Goal: Information Seeking & Learning: Learn about a topic

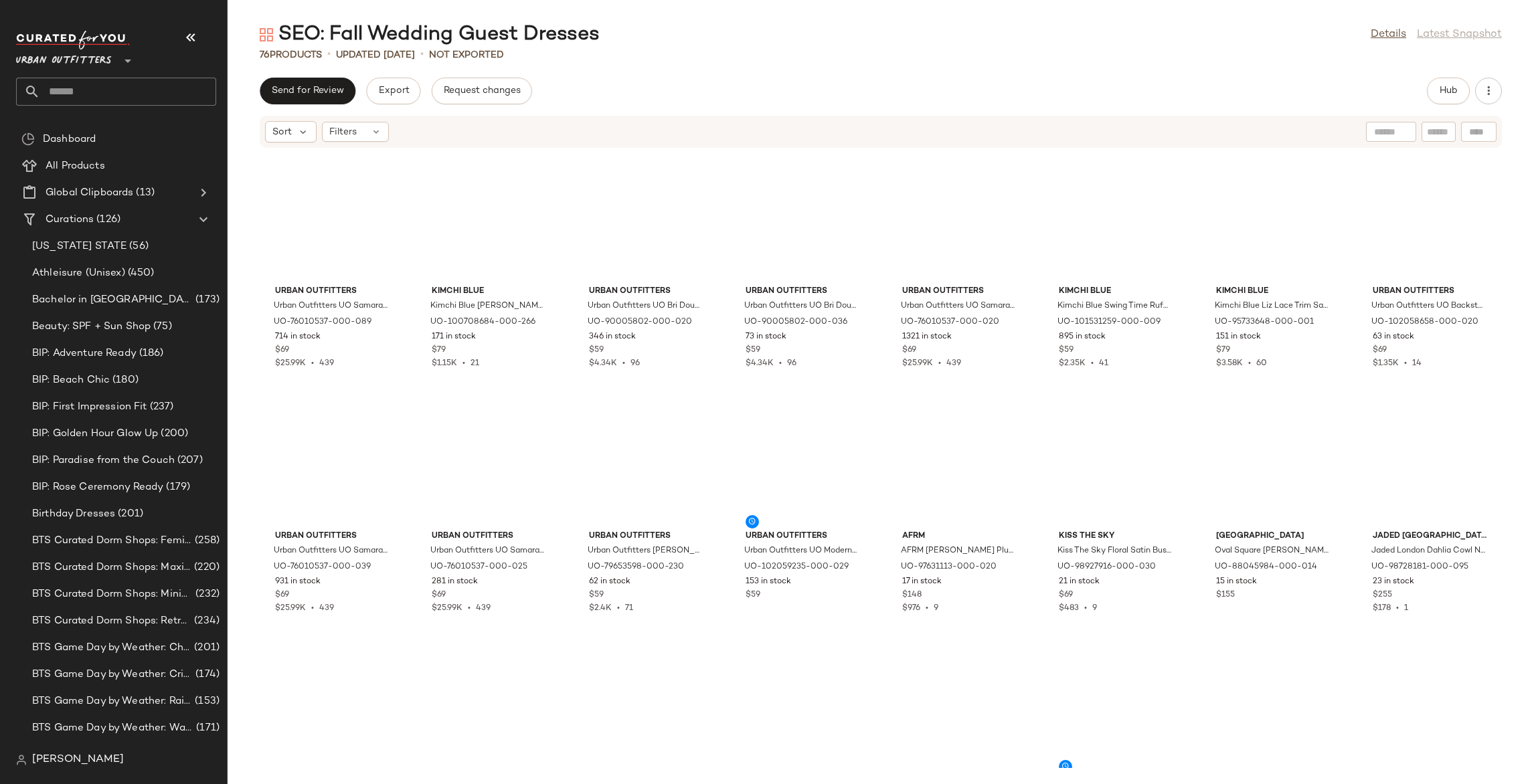
click at [87, 61] on span "Urban Outfitters" at bounding box center [64, 57] width 96 height 24
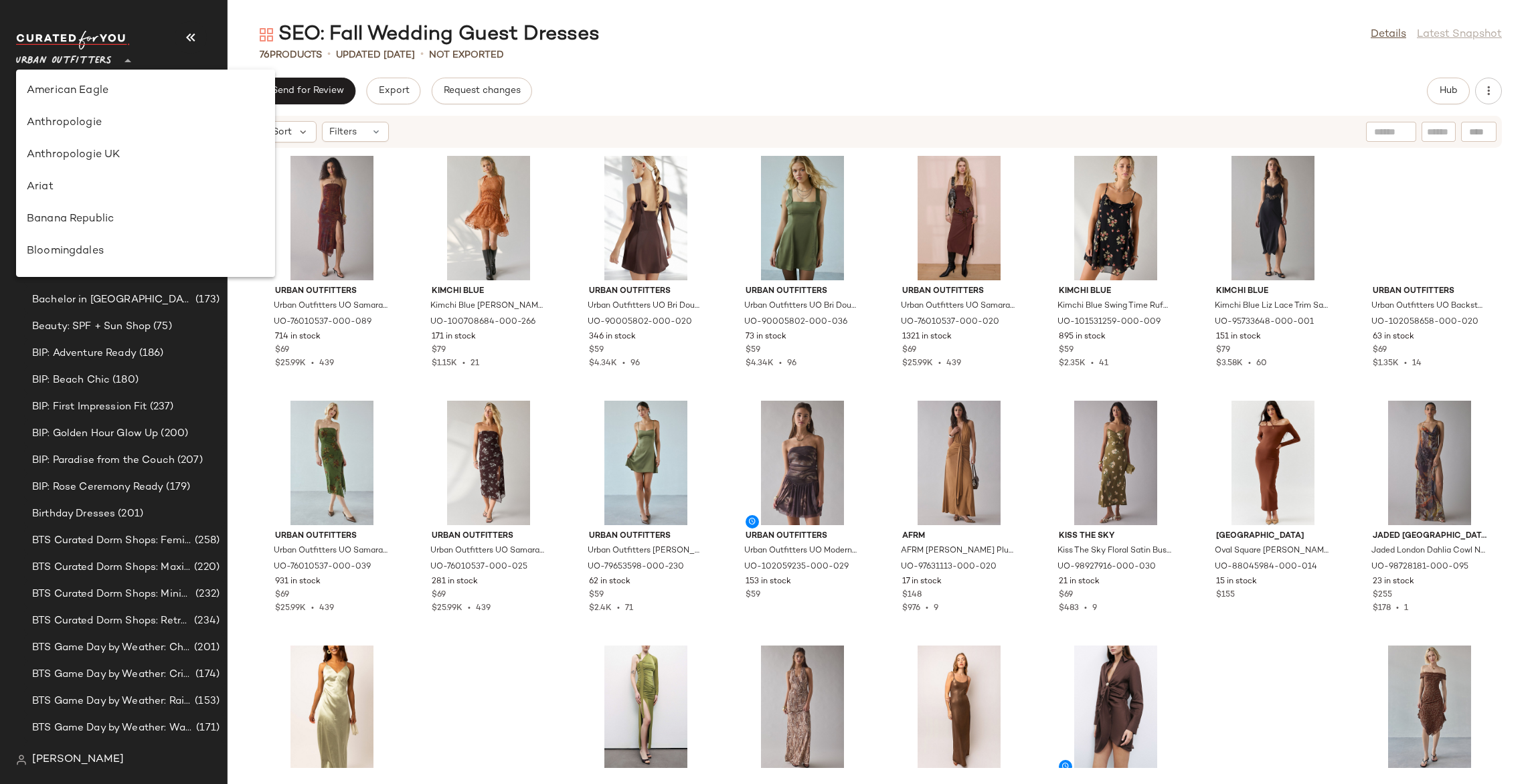
scroll to position [831, 0]
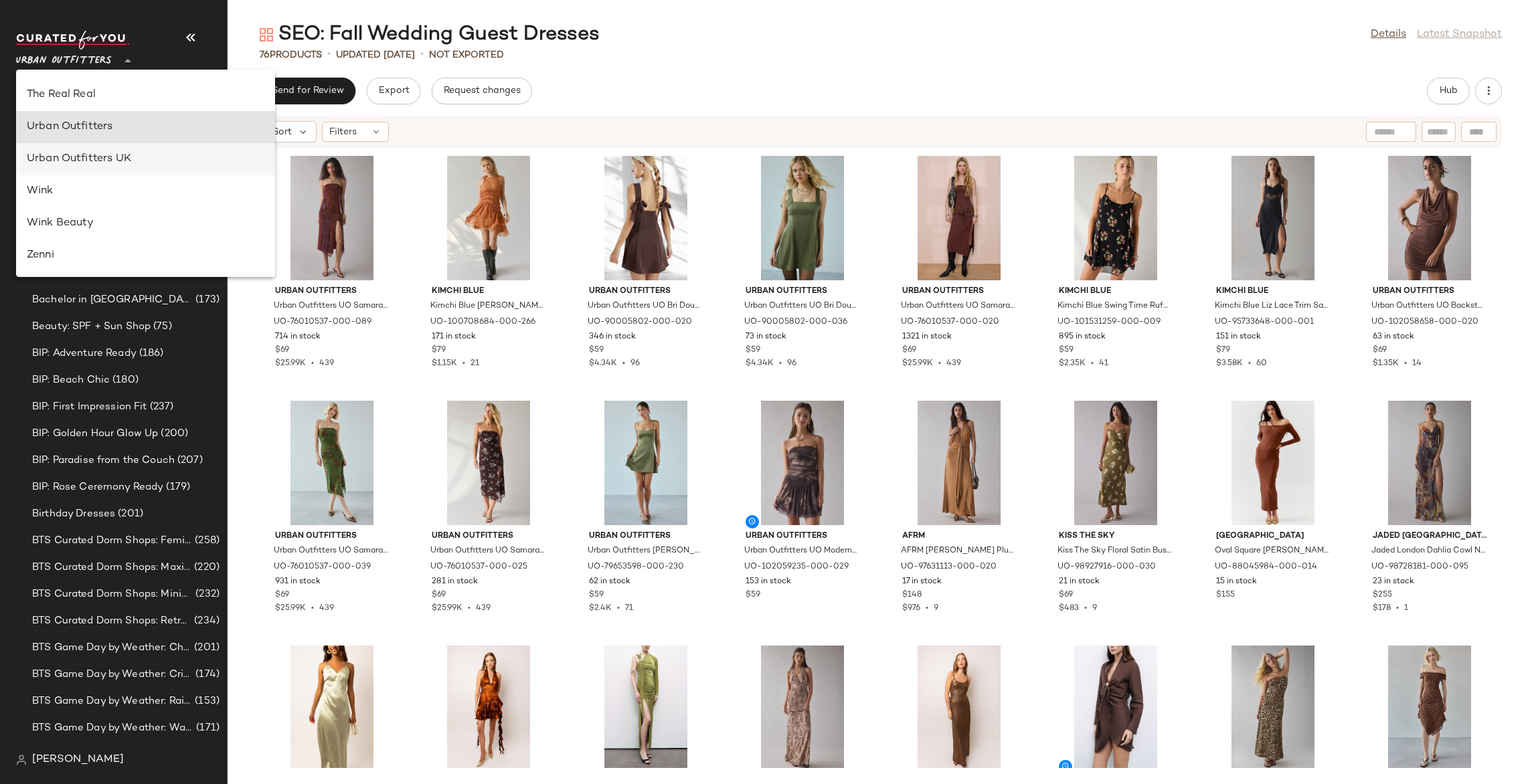
click at [78, 158] on div "Urban Outfitters UK" at bounding box center [145, 159] width 238 height 16
type input "**"
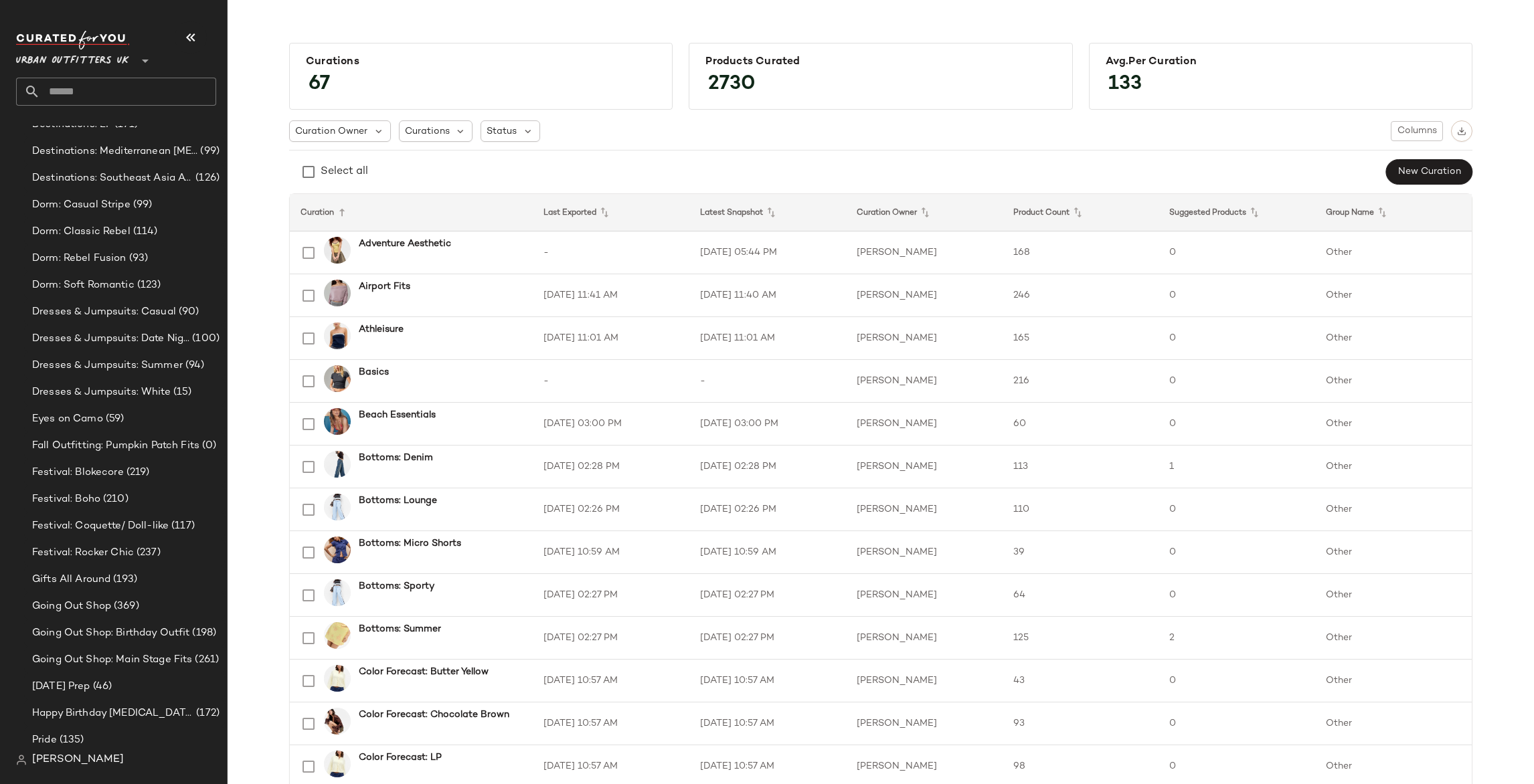
scroll to position [545, 0]
click at [126, 287] on span "Dorm: Soft Romantic" at bounding box center [83, 289] width 103 height 15
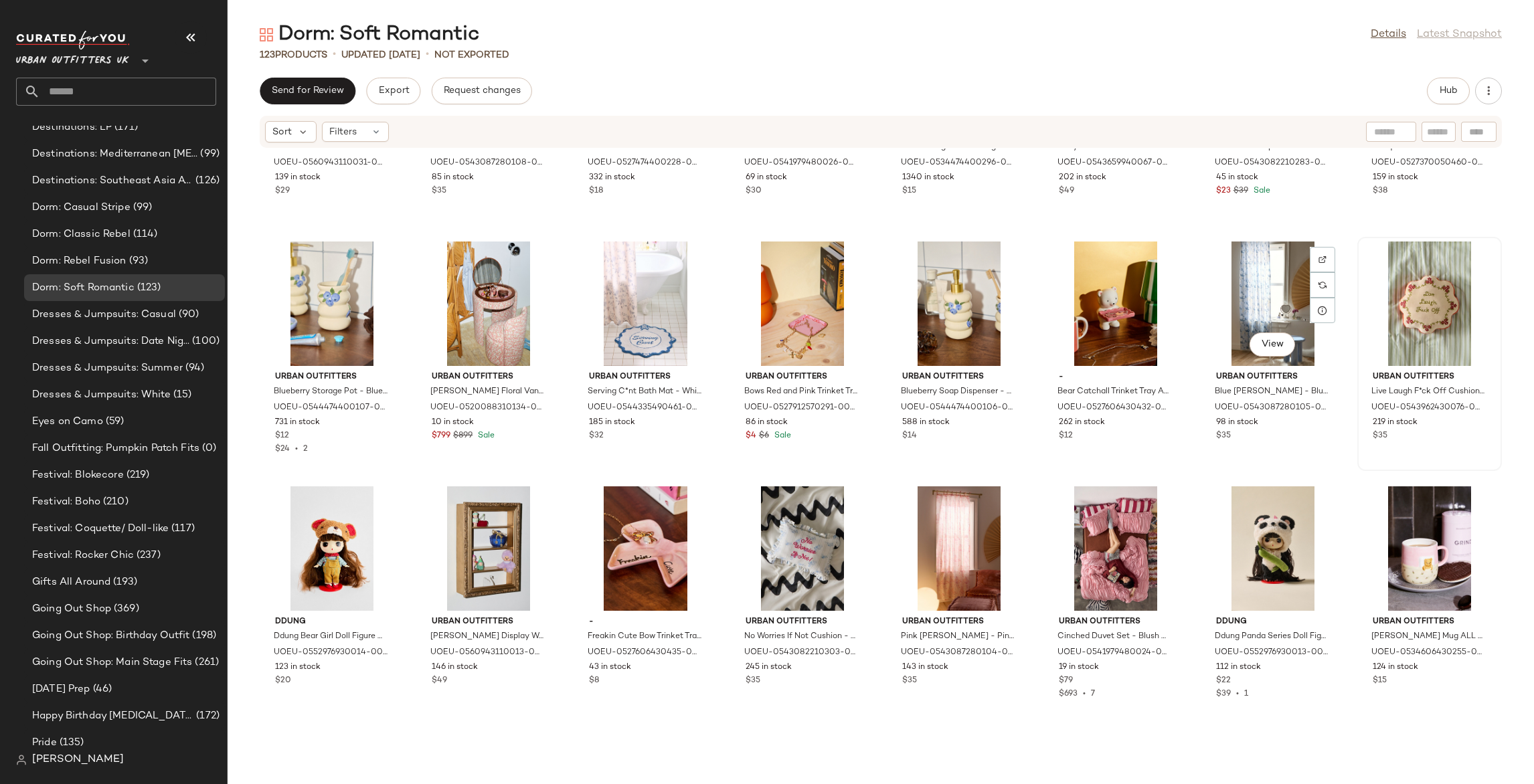
scroll to position [160, 0]
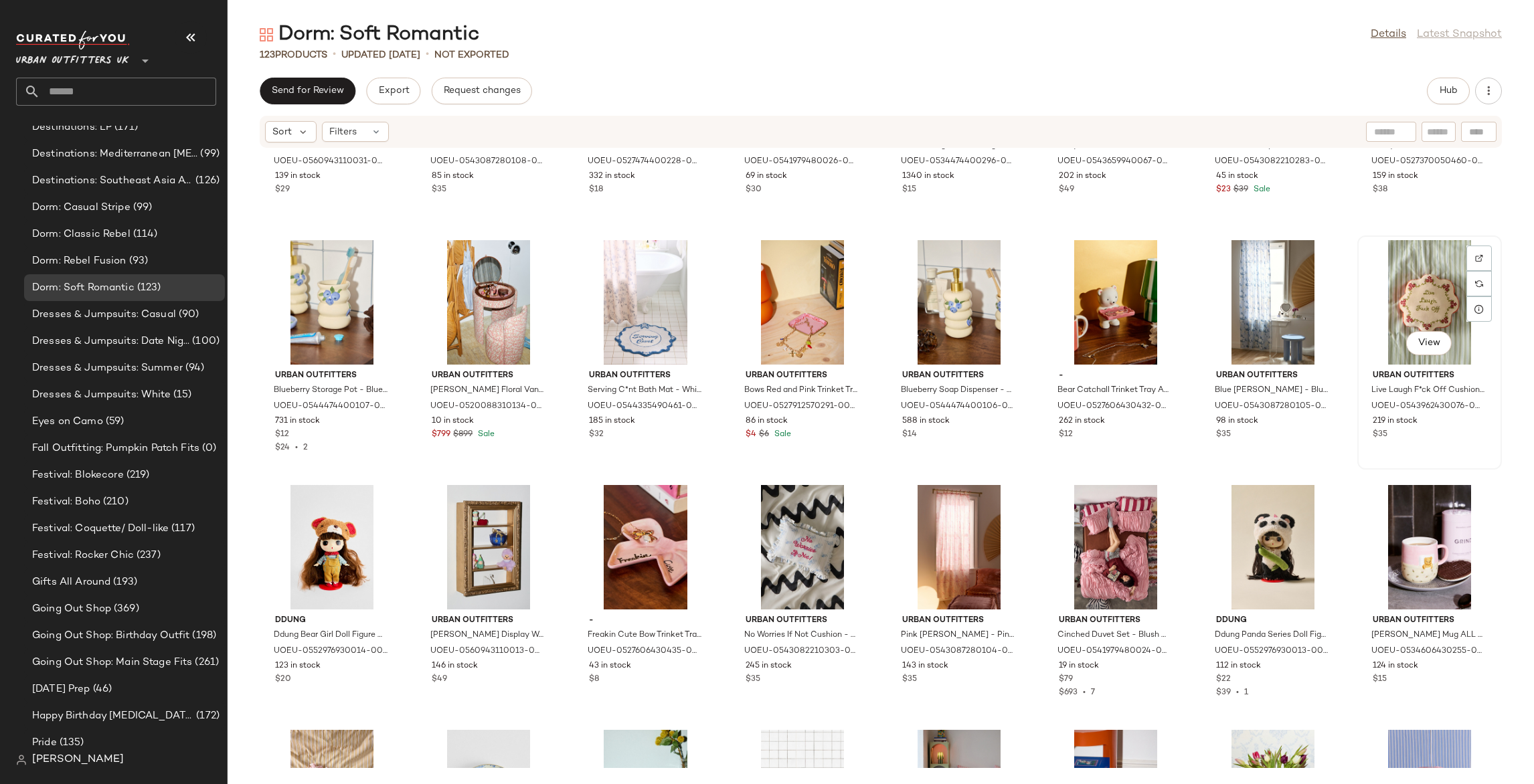
click at [1411, 295] on div "View" at bounding box center [1429, 302] width 135 height 124
click at [1476, 271] on div at bounding box center [1479, 283] width 25 height 25
click at [696, 259] on img at bounding box center [695, 258] width 8 height 8
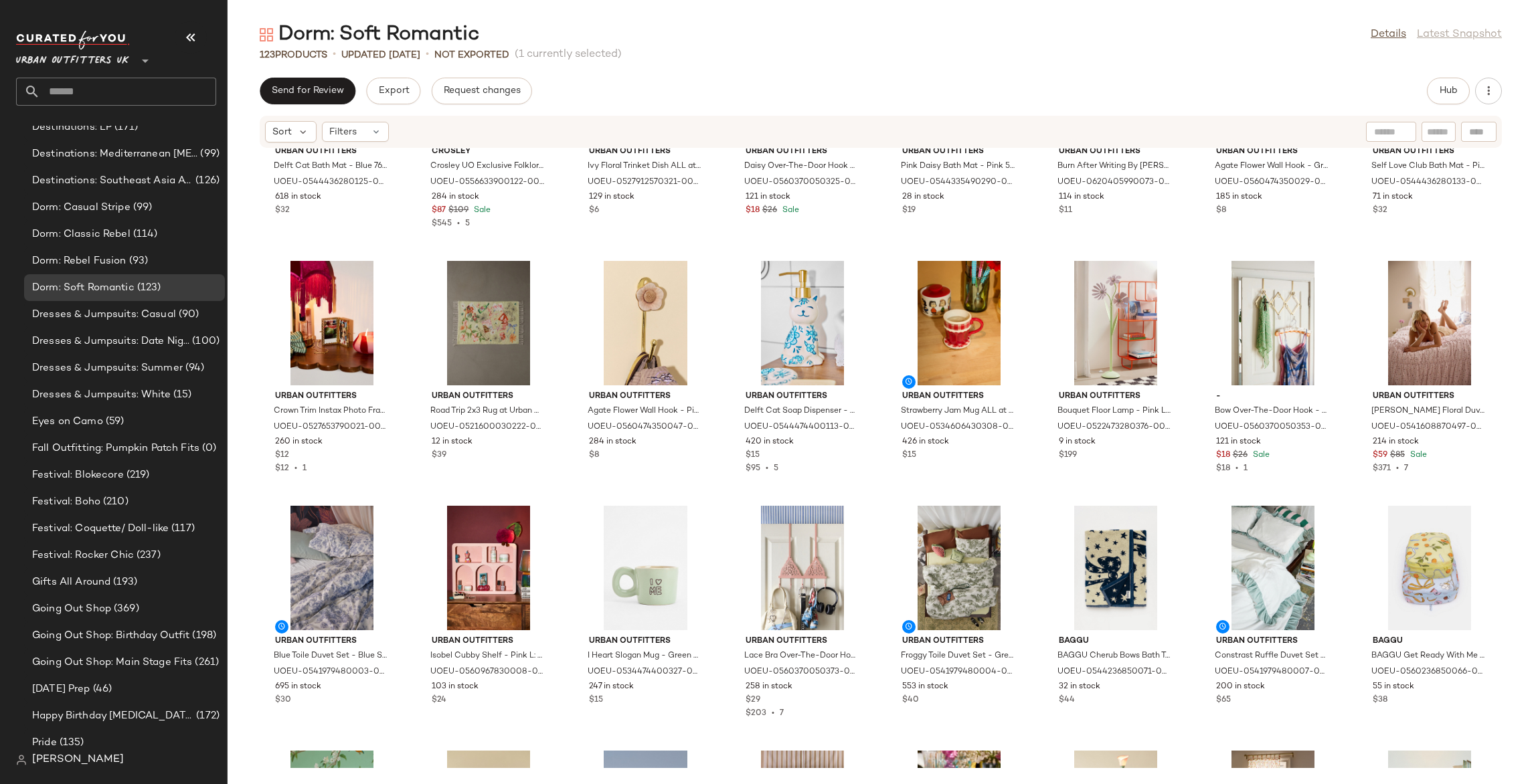
scroll to position [2837, 0]
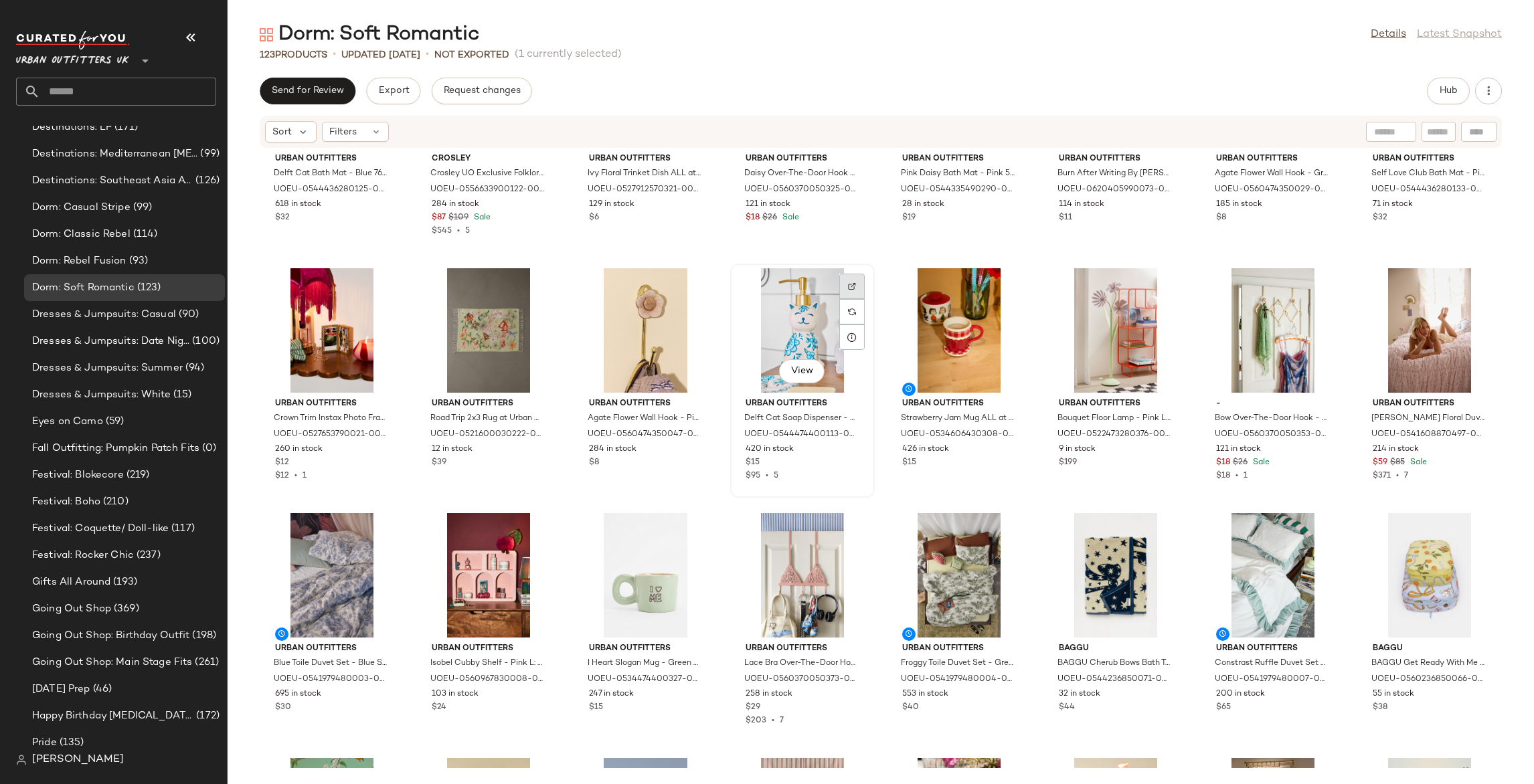
click at [852, 299] on div at bounding box center [852, 311] width 25 height 25
click at [98, 256] on span "Dorm: Rebel Fusion" at bounding box center [79, 261] width 95 height 15
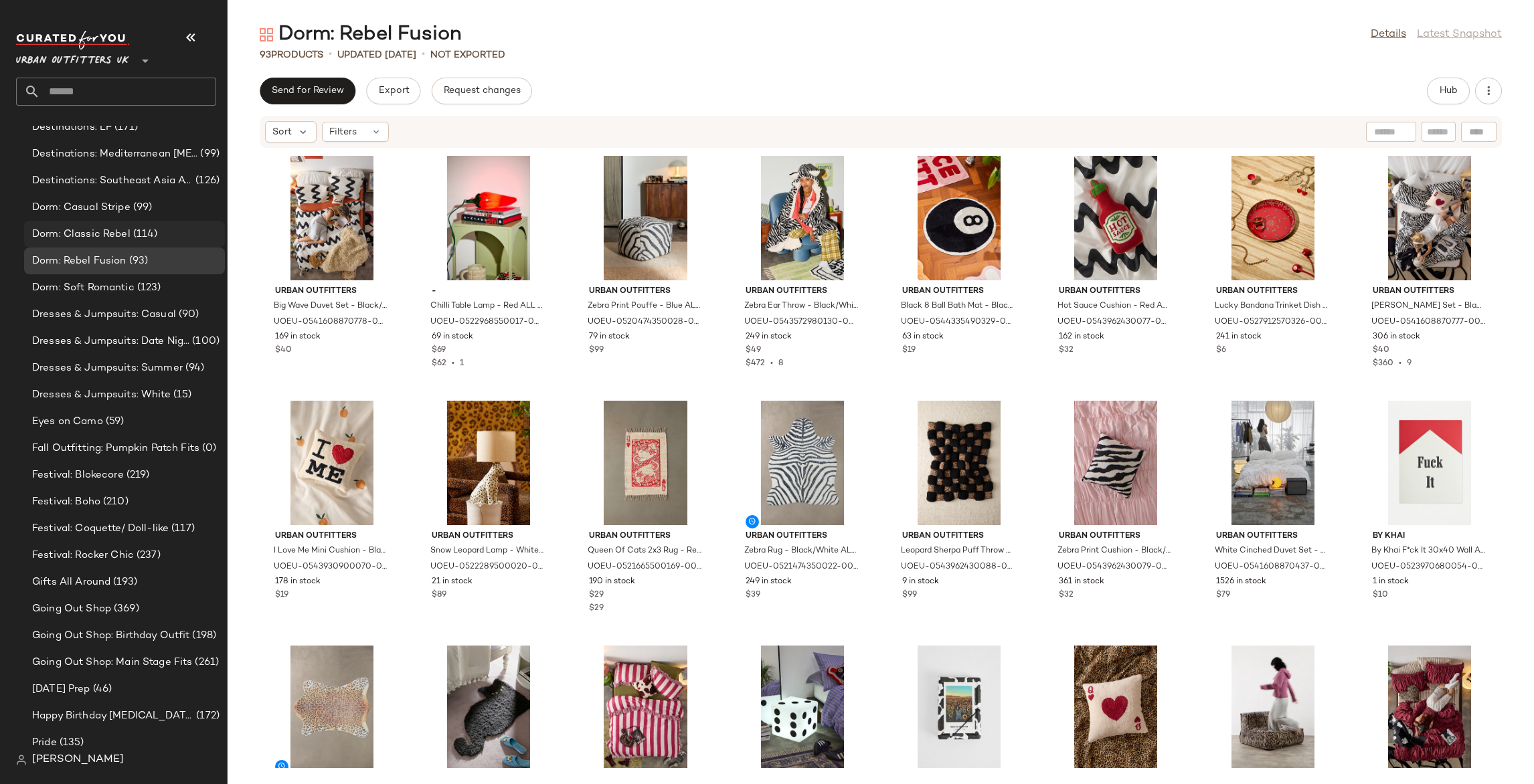
click at [152, 228] on span "(114)" at bounding box center [144, 234] width 27 height 15
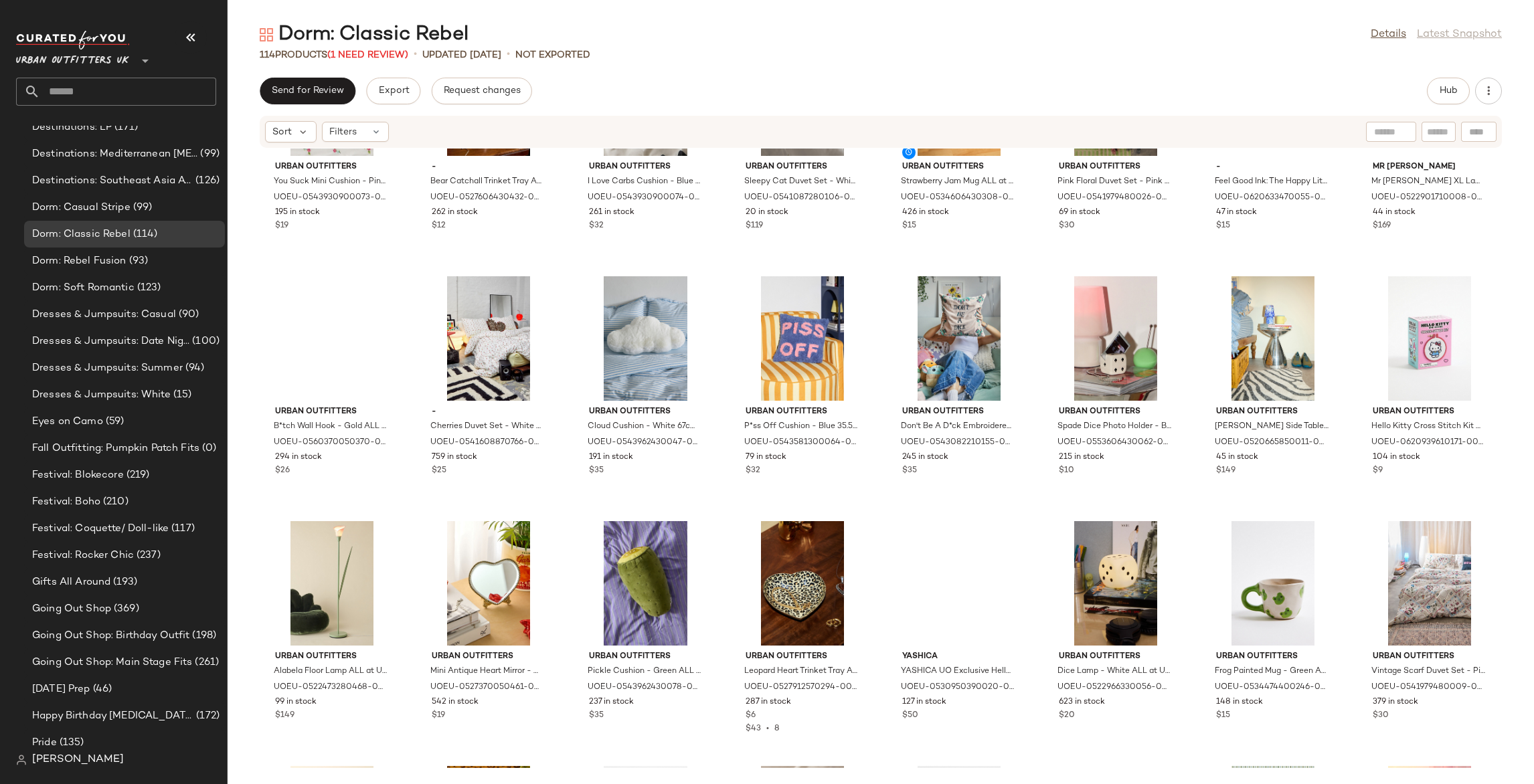
scroll to position [1771, 0]
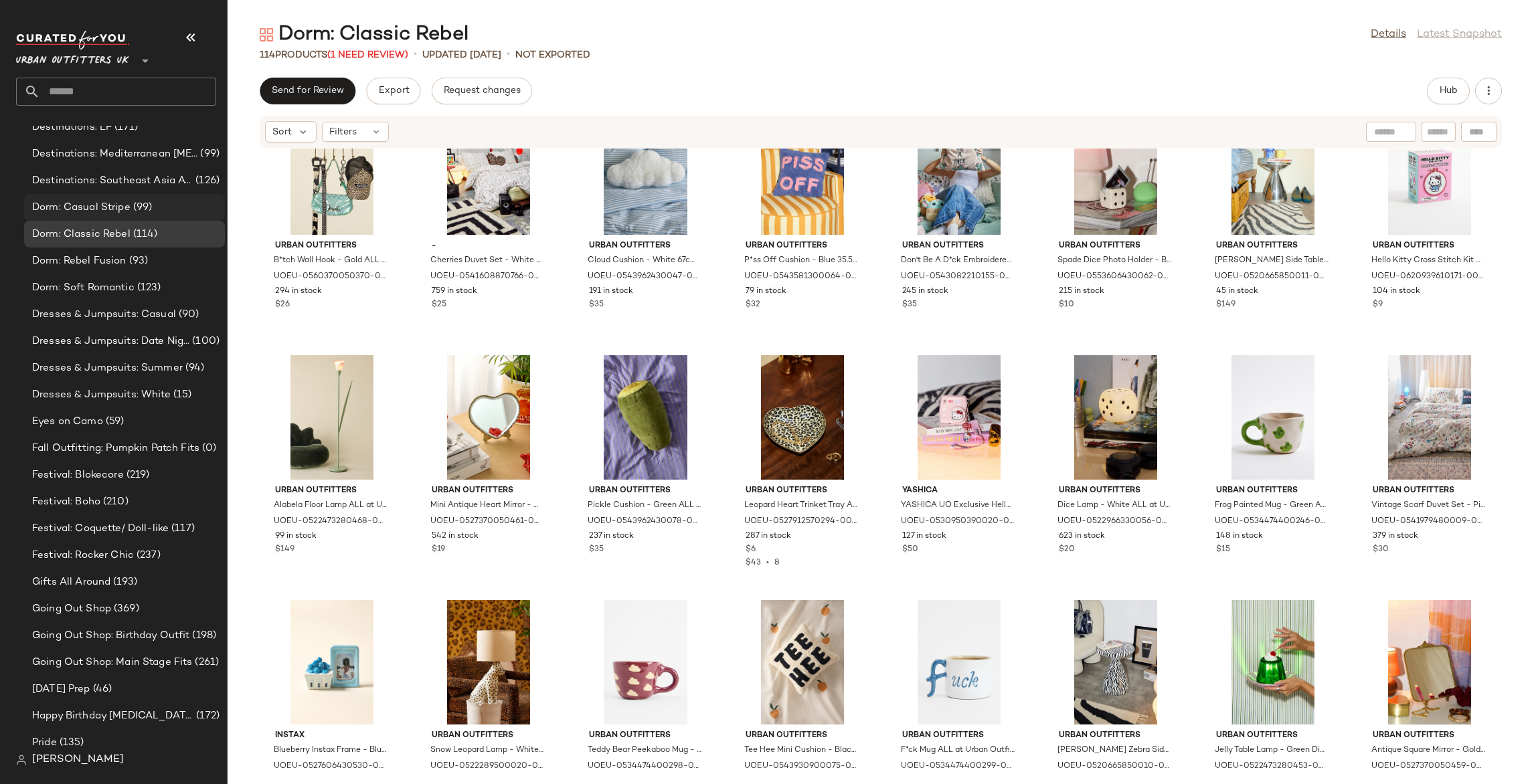
click at [126, 206] on span "Dorm: Casual Stripe" at bounding box center [81, 207] width 98 height 15
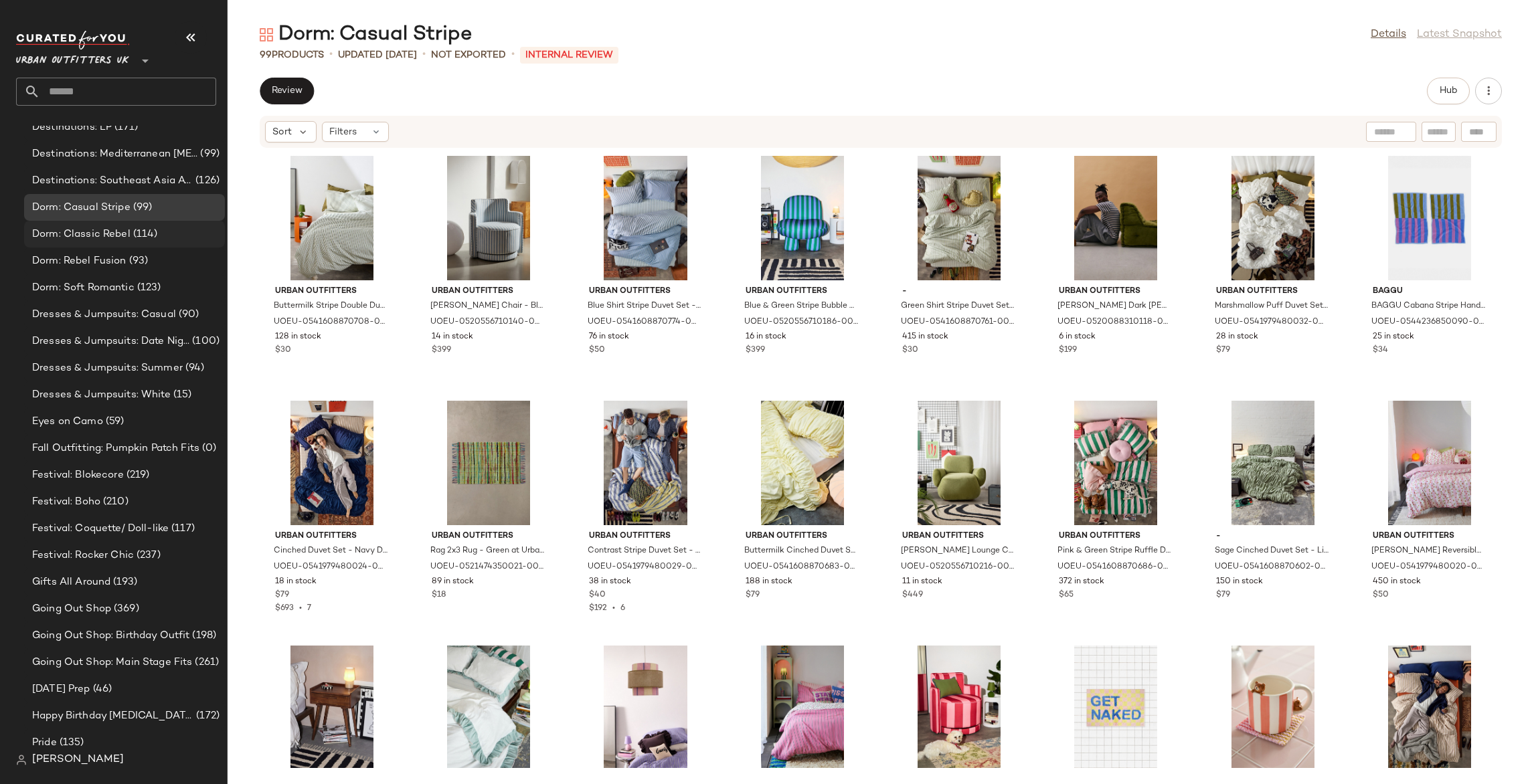
click at [122, 234] on span "Dorm: Classic Rebel" at bounding box center [81, 234] width 98 height 15
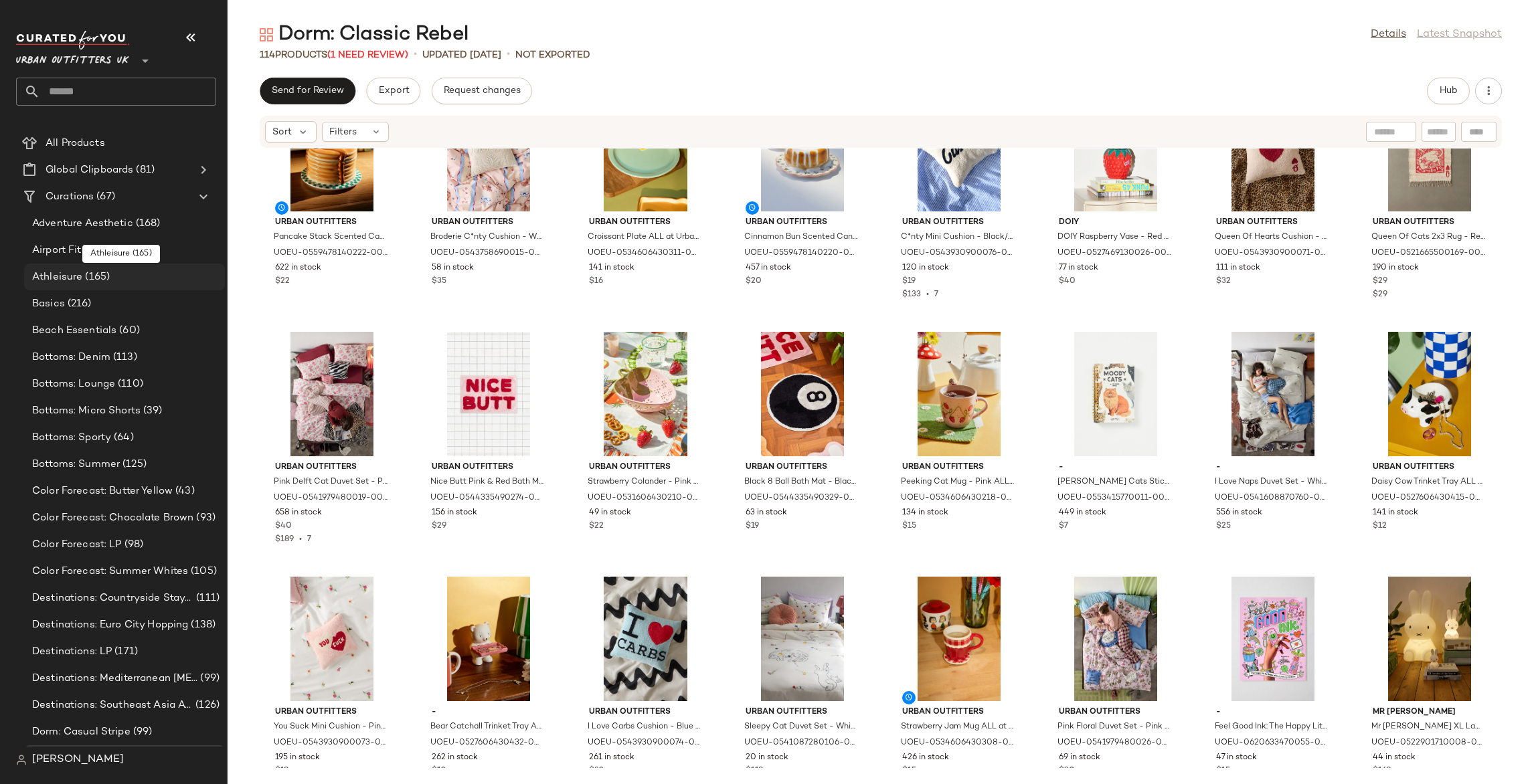
scroll to position [23, 0]
click at [129, 86] on input "text" at bounding box center [129, 92] width 176 height 28
type input "****"
